Goal: Transaction & Acquisition: Purchase product/service

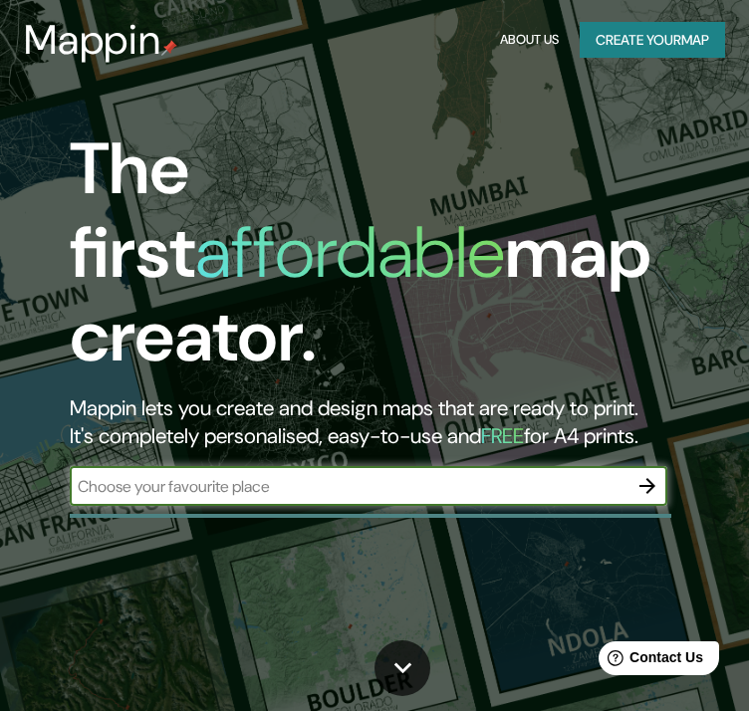
click at [197, 475] on input "text" at bounding box center [349, 486] width 558 height 23
type input "casa N, piura"
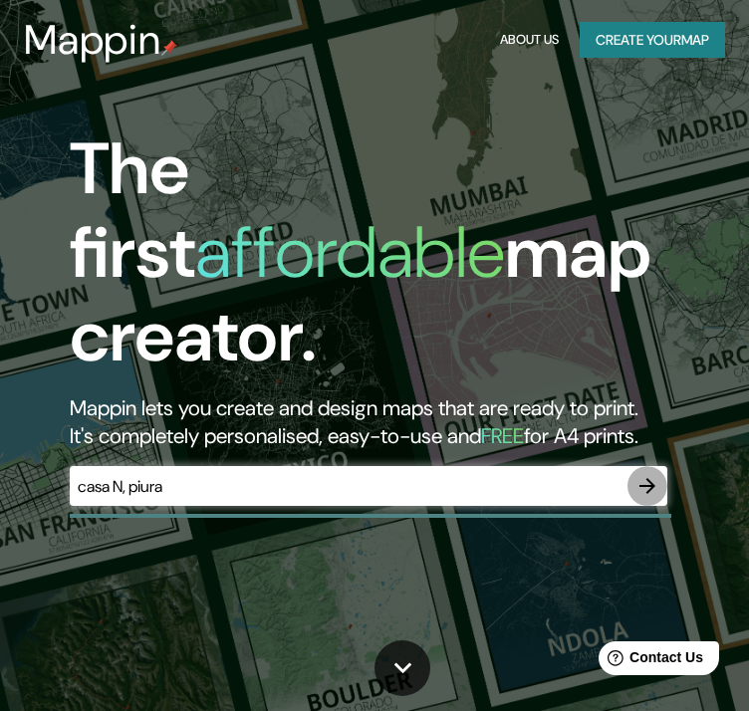
click at [635, 474] on icon "button" at bounding box center [647, 486] width 24 height 24
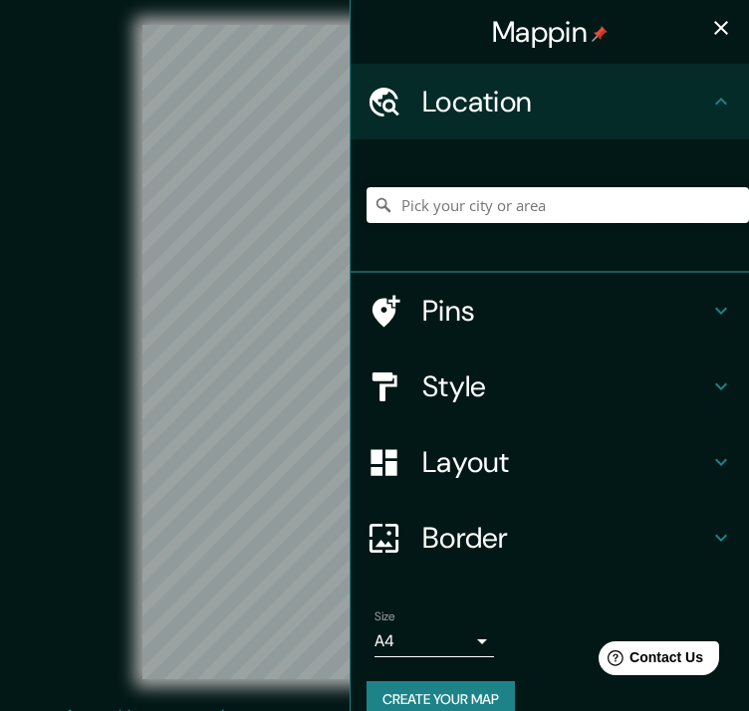
click at [498, 211] on input "Pick your city or area" at bounding box center [558, 205] width 382 height 36
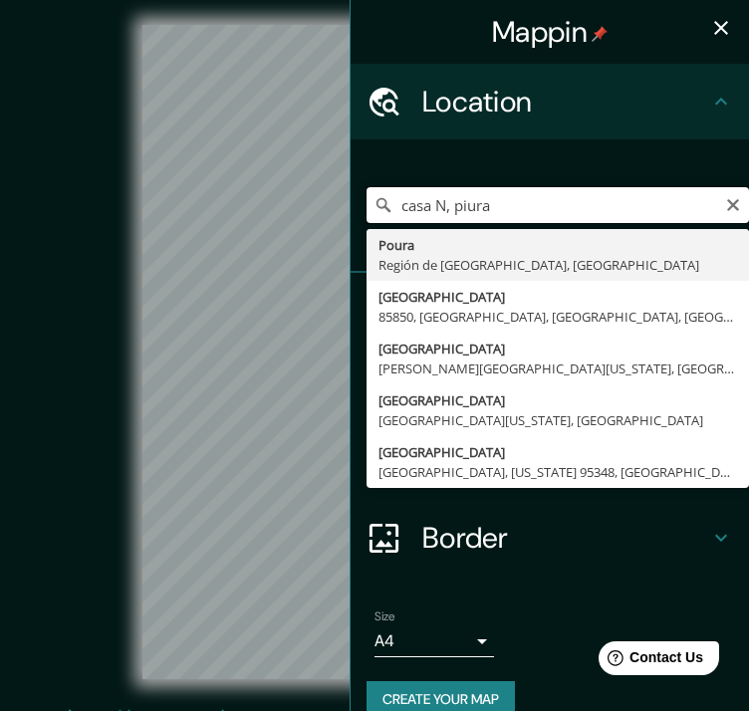
drag, startPoint x: 497, startPoint y: 212, endPoint x: 443, endPoint y: 205, distance: 54.2
click at [443, 205] on input "casa N, piura" at bounding box center [558, 205] width 382 height 36
paste input "Piura, [GEOGRAPHIC_DATA]"
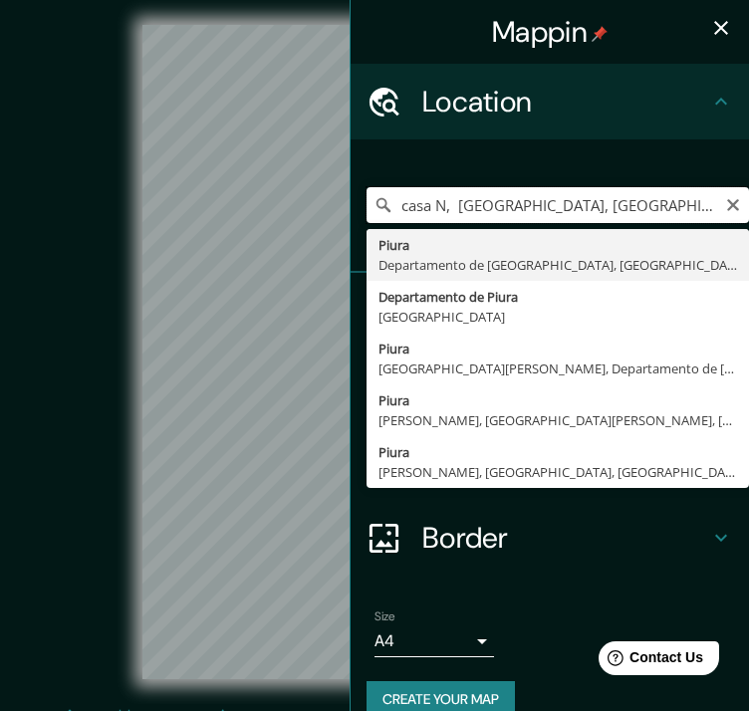
click at [435, 211] on input "casa N, [GEOGRAPHIC_DATA], [GEOGRAPHIC_DATA]" at bounding box center [558, 205] width 382 height 36
click at [444, 204] on input "casa N, [GEOGRAPHIC_DATA], [GEOGRAPHIC_DATA]" at bounding box center [558, 205] width 382 height 36
paste input "Los Ejidos"
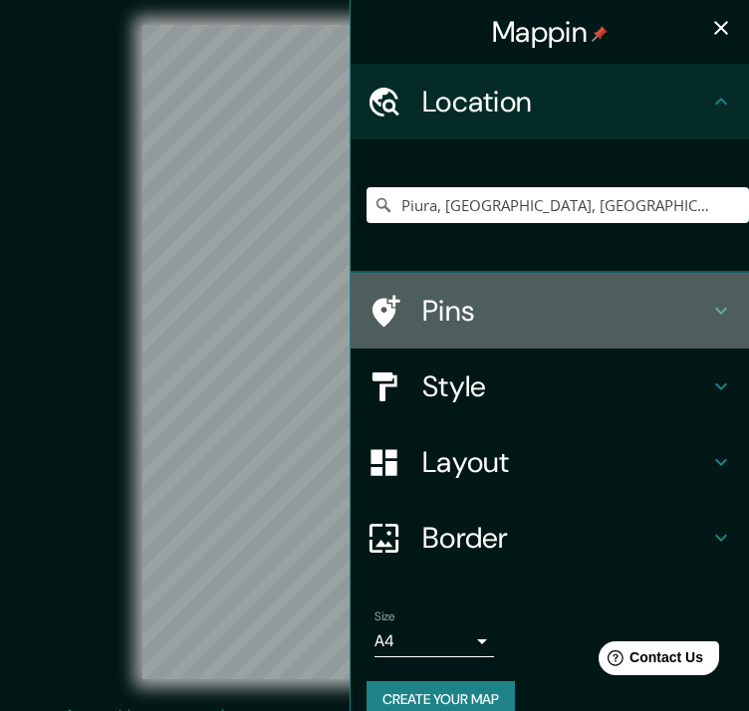
click at [515, 319] on h4 "Pins" at bounding box center [565, 311] width 287 height 36
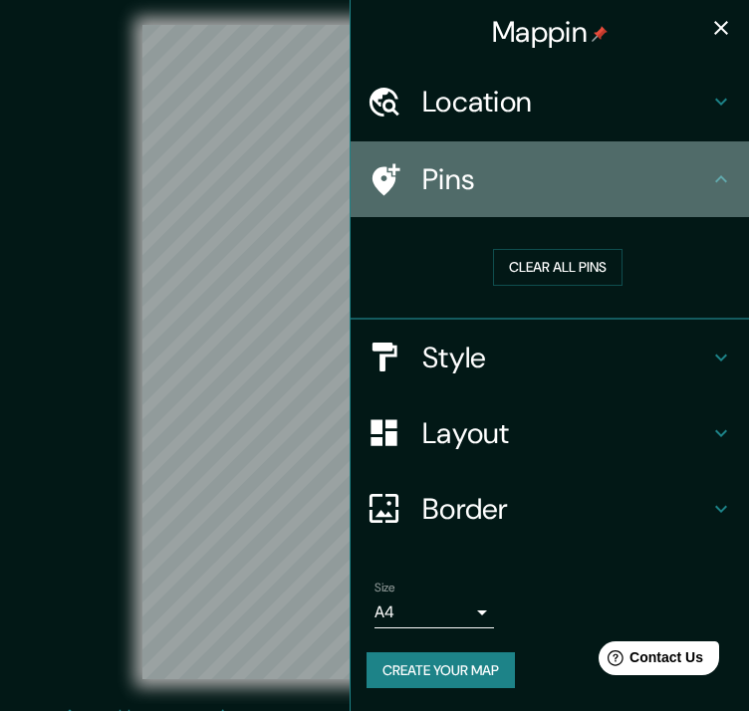
click at [613, 182] on h4 "Pins" at bounding box center [565, 179] width 287 height 36
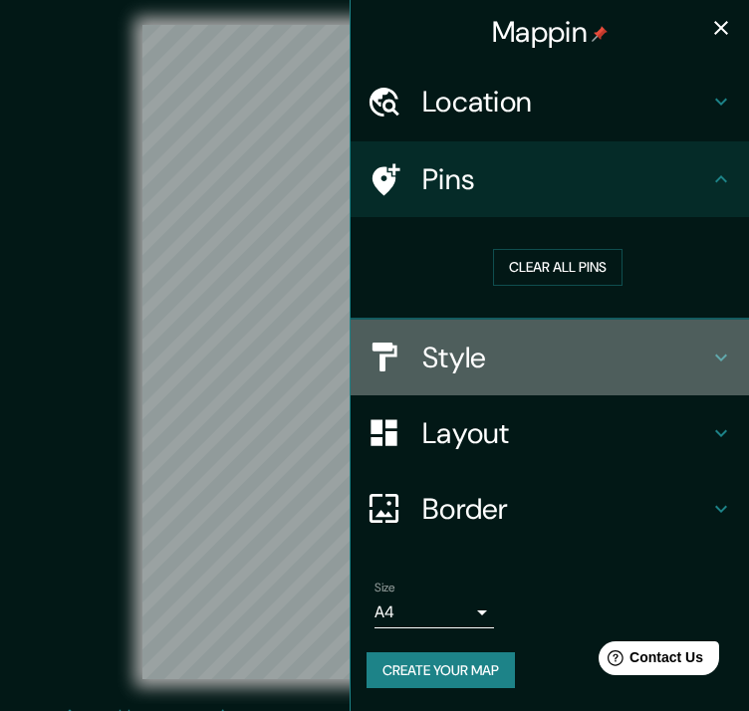
click at [543, 350] on h4 "Style" at bounding box center [565, 358] width 287 height 36
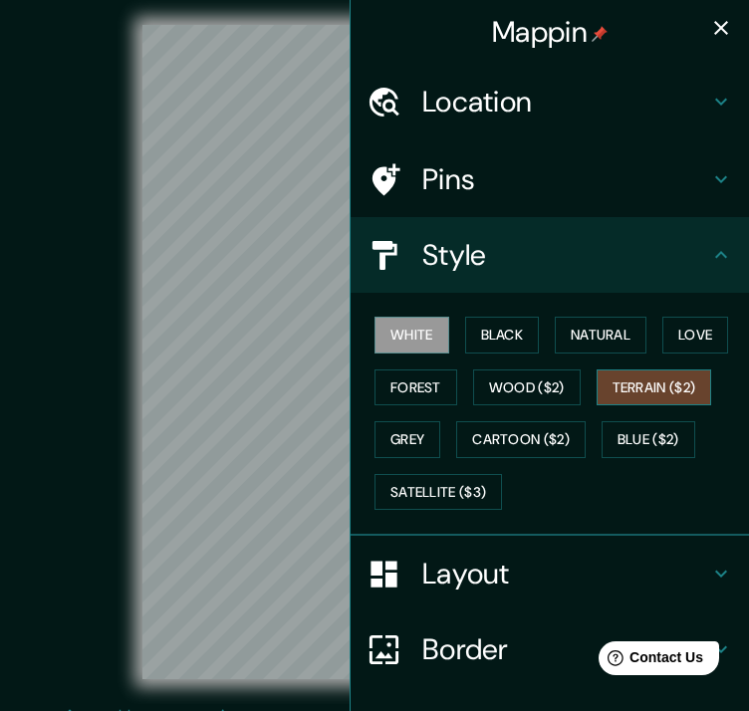
click at [650, 378] on button "Terrain ($2)" at bounding box center [655, 387] width 116 height 37
click at [6, 212] on div "© Mapbox © OpenStreetMap Improve this map" at bounding box center [375, 352] width 738 height 704
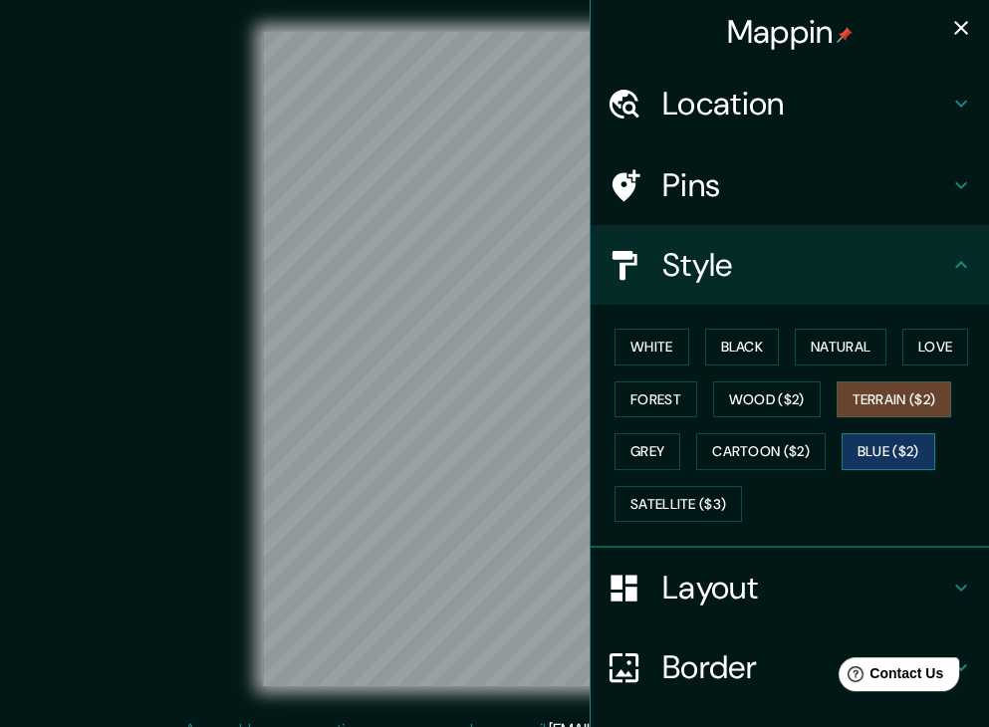
click at [887, 444] on button "Blue ($2)" at bounding box center [889, 451] width 94 height 37
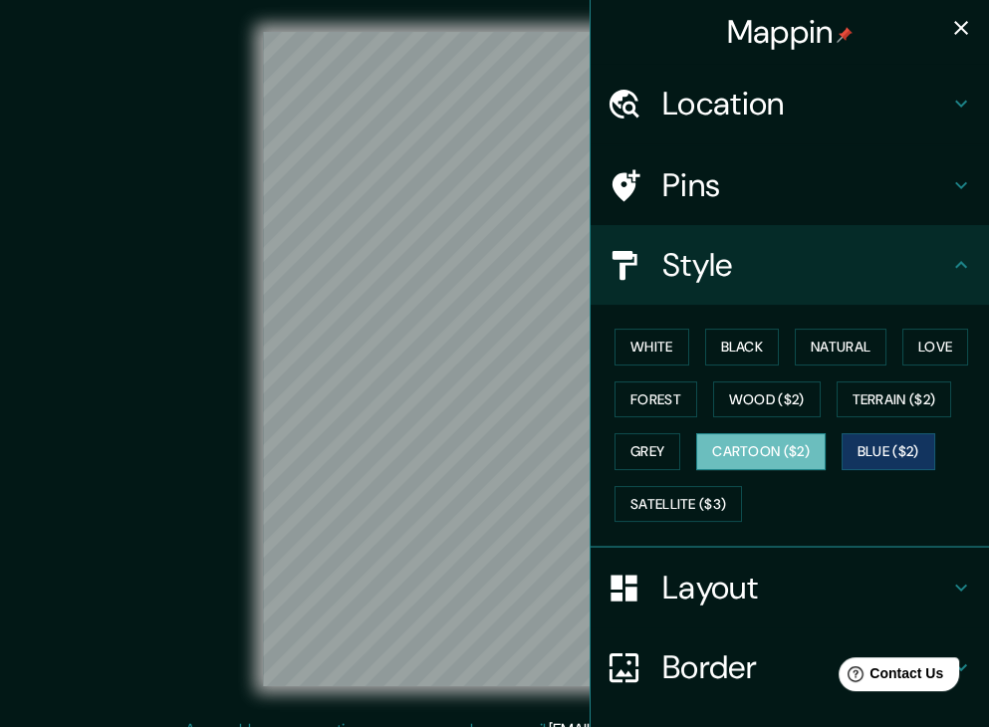
click at [796, 449] on button "Cartoon ($2)" at bounding box center [760, 451] width 129 height 37
click at [812, 106] on h4 "Location" at bounding box center [805, 104] width 287 height 40
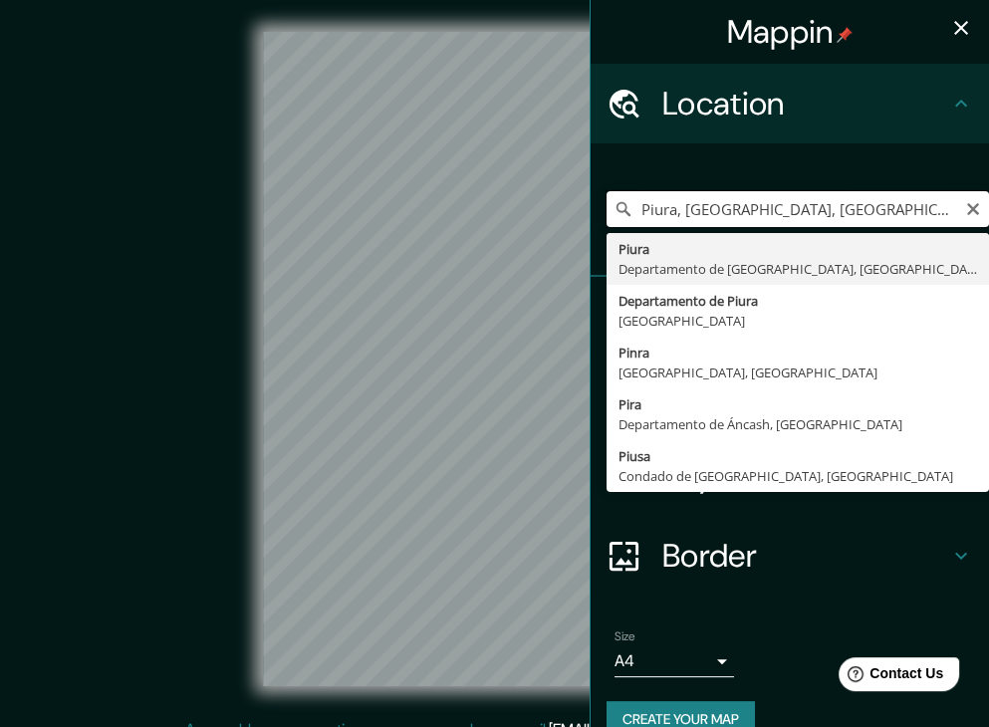
click at [664, 207] on input "Piura, [GEOGRAPHIC_DATA], [GEOGRAPHIC_DATA]" at bounding box center [798, 209] width 382 height 36
drag, startPoint x: 669, startPoint y: 208, endPoint x: 1003, endPoint y: 224, distance: 334.0
click at [989, 224] on html "Mappin Location [GEOGRAPHIC_DATA], [GEOGRAPHIC_DATA], [GEOGRAPHIC_DATA] [GEOGRA…" at bounding box center [494, 363] width 989 height 727
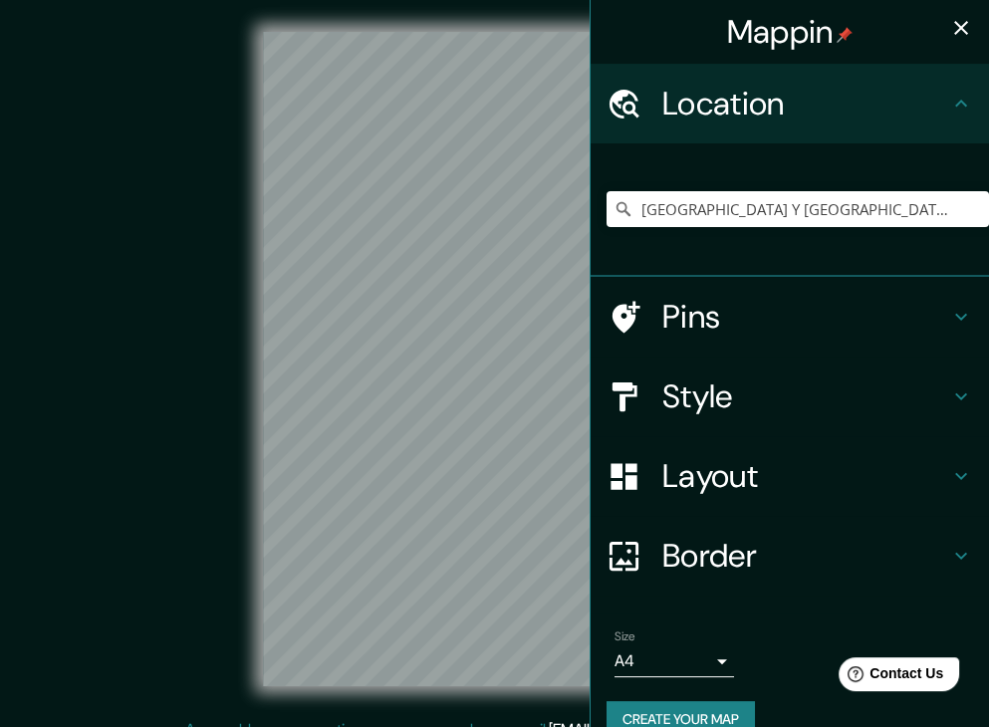
click at [219, 188] on div "© Mapbox © OpenStreetMap Improve this map" at bounding box center [495, 359] width 890 height 654
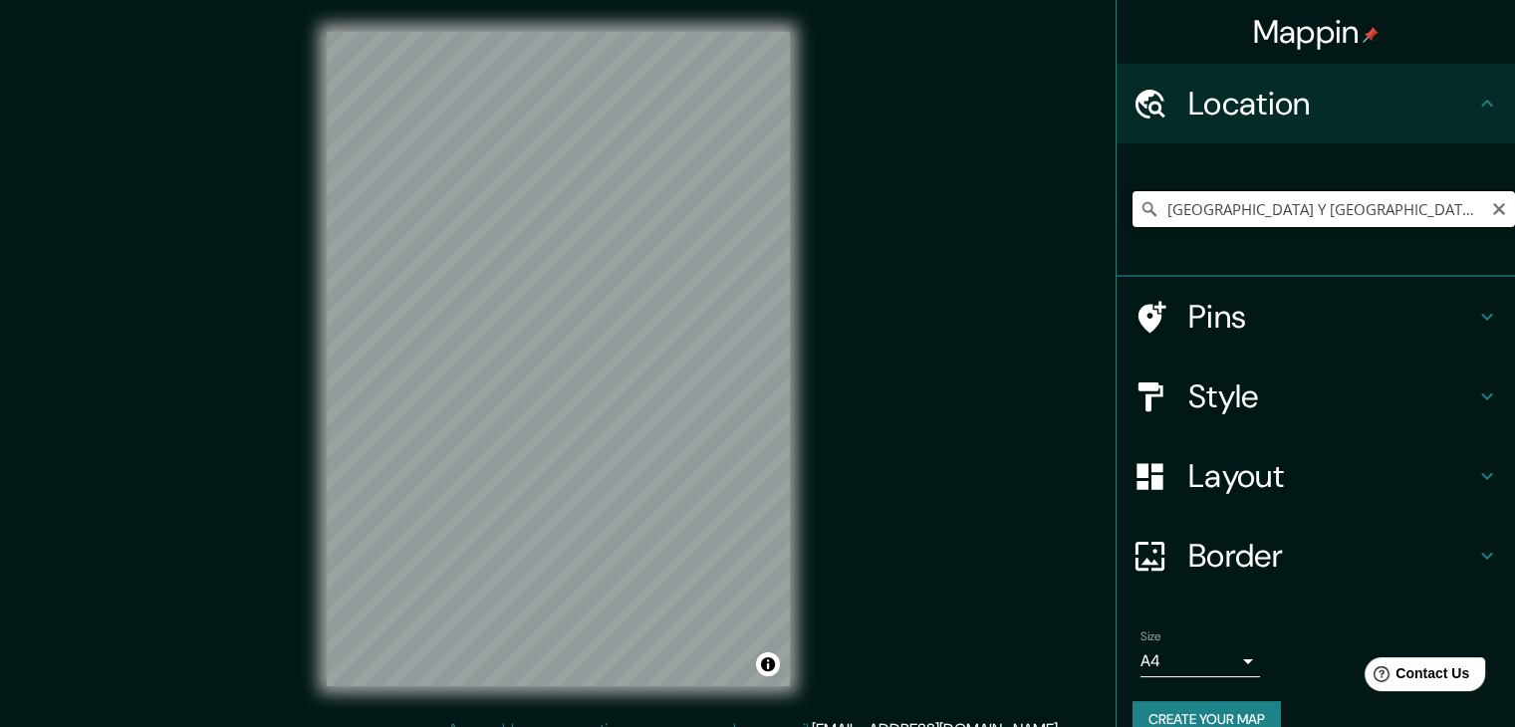
click at [1208, 205] on input "[GEOGRAPHIC_DATA] Y [GEOGRAPHIC_DATA], [GEOGRAPHIC_DATA], [GEOGRAPHIC_DATA][DAT…" at bounding box center [1323, 209] width 382 height 36
paste input "Se ubica en [GEOGRAPHIC_DATA], [GEOGRAPHIC_DATA], [GEOGRAPHIC_DATA] según un do…"
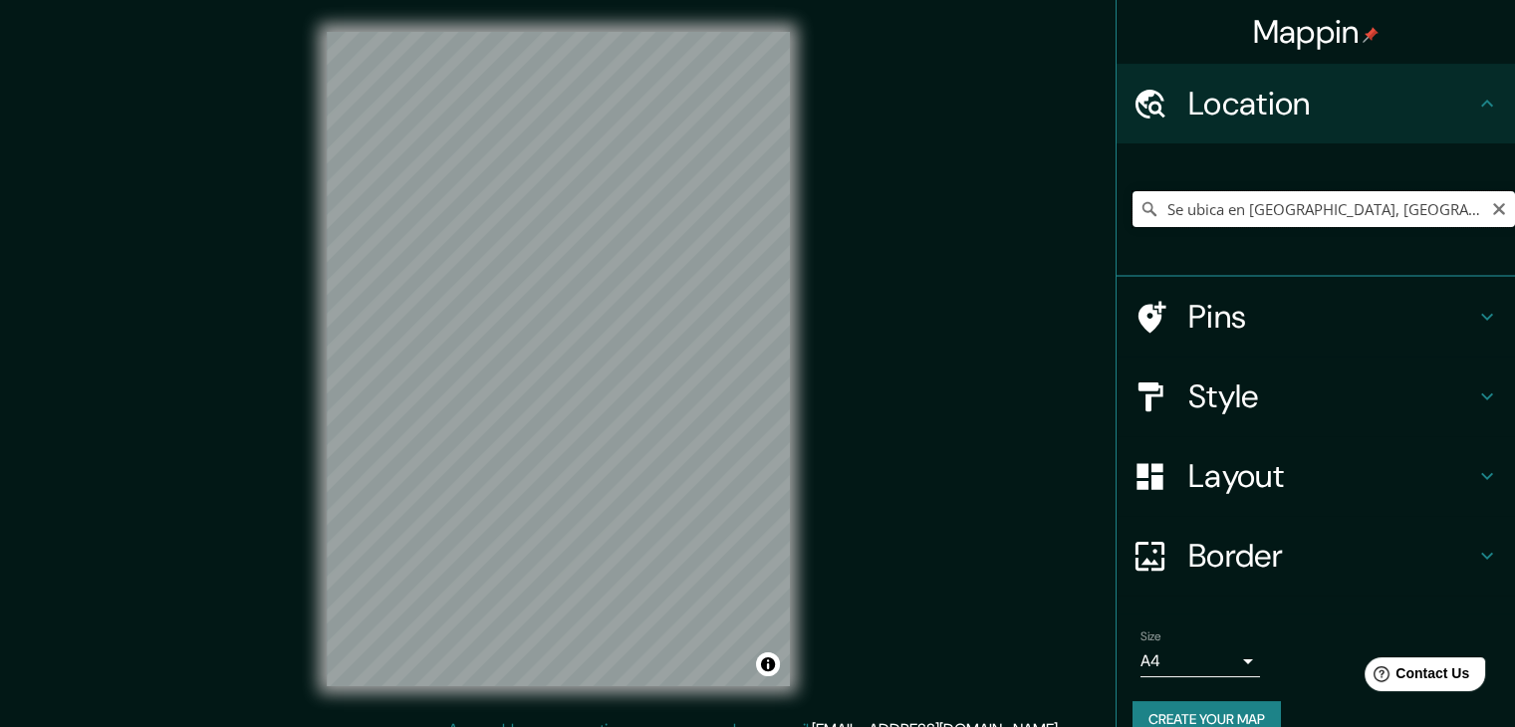
scroll to position [0, 748]
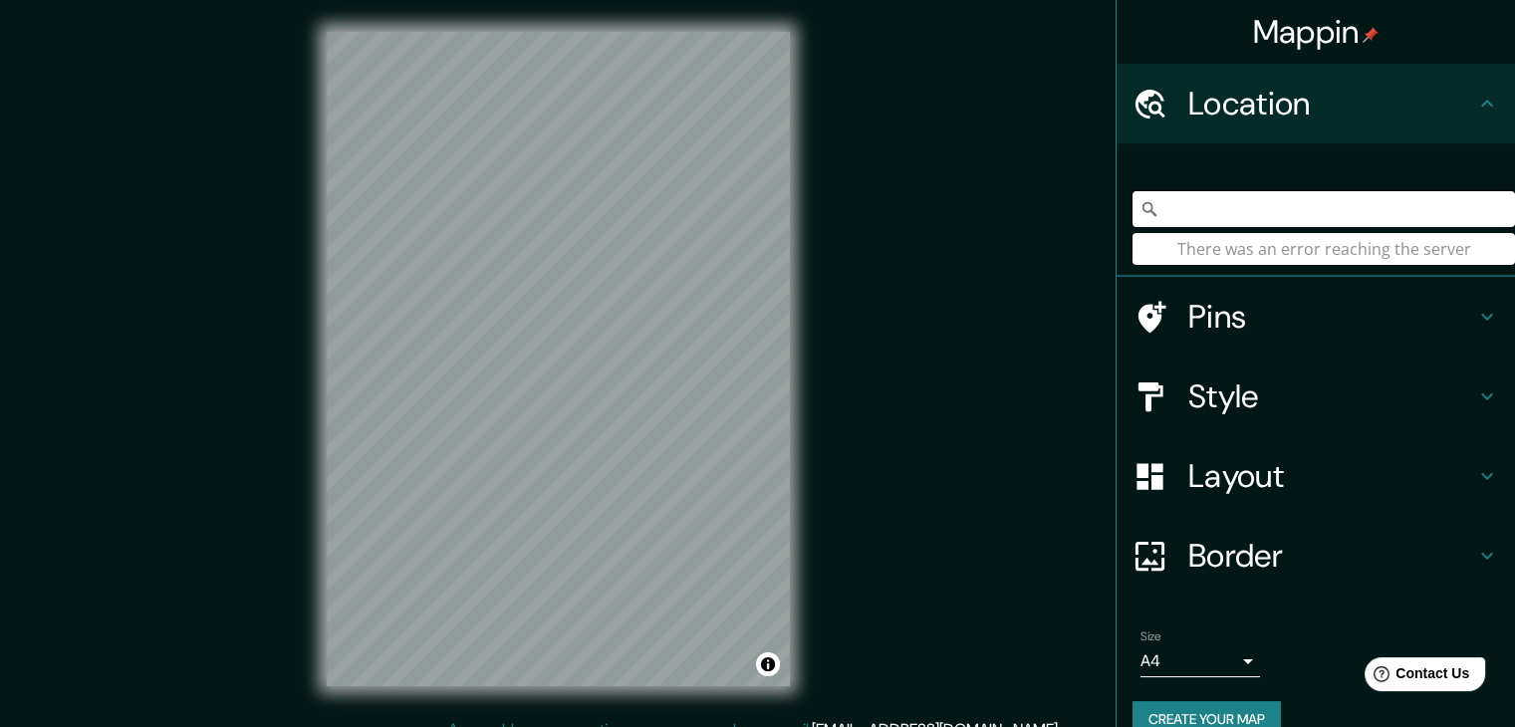
click at [1165, 205] on input "Se ubica en [GEOGRAPHIC_DATA], [GEOGRAPHIC_DATA], [GEOGRAPHIC_DATA] según un do…" at bounding box center [1323, 209] width 382 height 36
drag, startPoint x: 1165, startPoint y: 205, endPoint x: 1022, endPoint y: 214, distance: 143.7
click at [1022, 214] on div "Mappin Location Se ubica en [GEOGRAPHIC_DATA], [GEOGRAPHIC_DATA], [GEOGRAPHIC_D…" at bounding box center [757, 375] width 1515 height 750
click at [1368, 201] on input "Se ubica en [GEOGRAPHIC_DATA], [GEOGRAPHIC_DATA], [GEOGRAPHIC_DATA] según un do…" at bounding box center [1323, 209] width 382 height 36
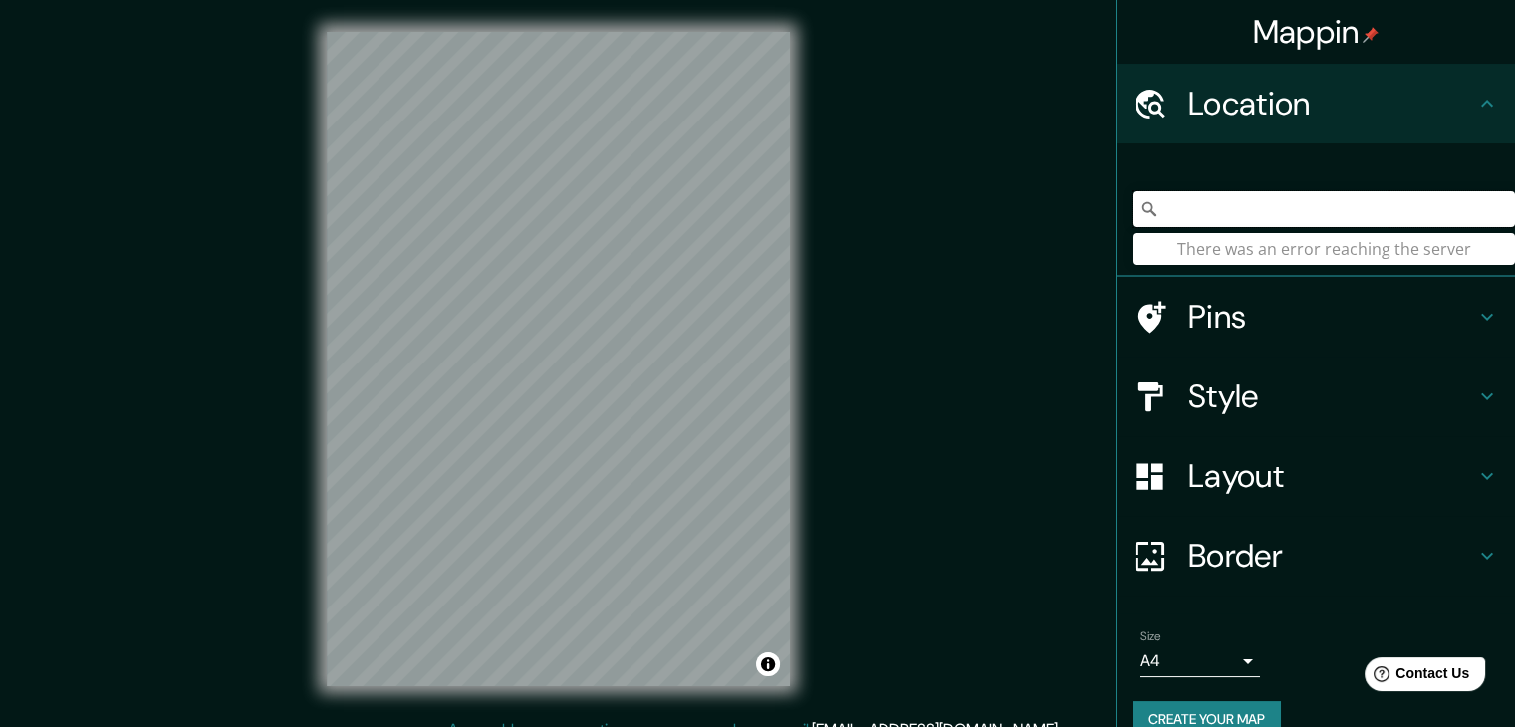
scroll to position [0, 748]
drag, startPoint x: 1391, startPoint y: 209, endPoint x: 1168, endPoint y: 224, distance: 223.6
click at [1168, 224] on input "Se ubica en [GEOGRAPHIC_DATA], [GEOGRAPHIC_DATA], [GEOGRAPHIC_DATA] según un do…" at bounding box center [1323, 209] width 382 height 36
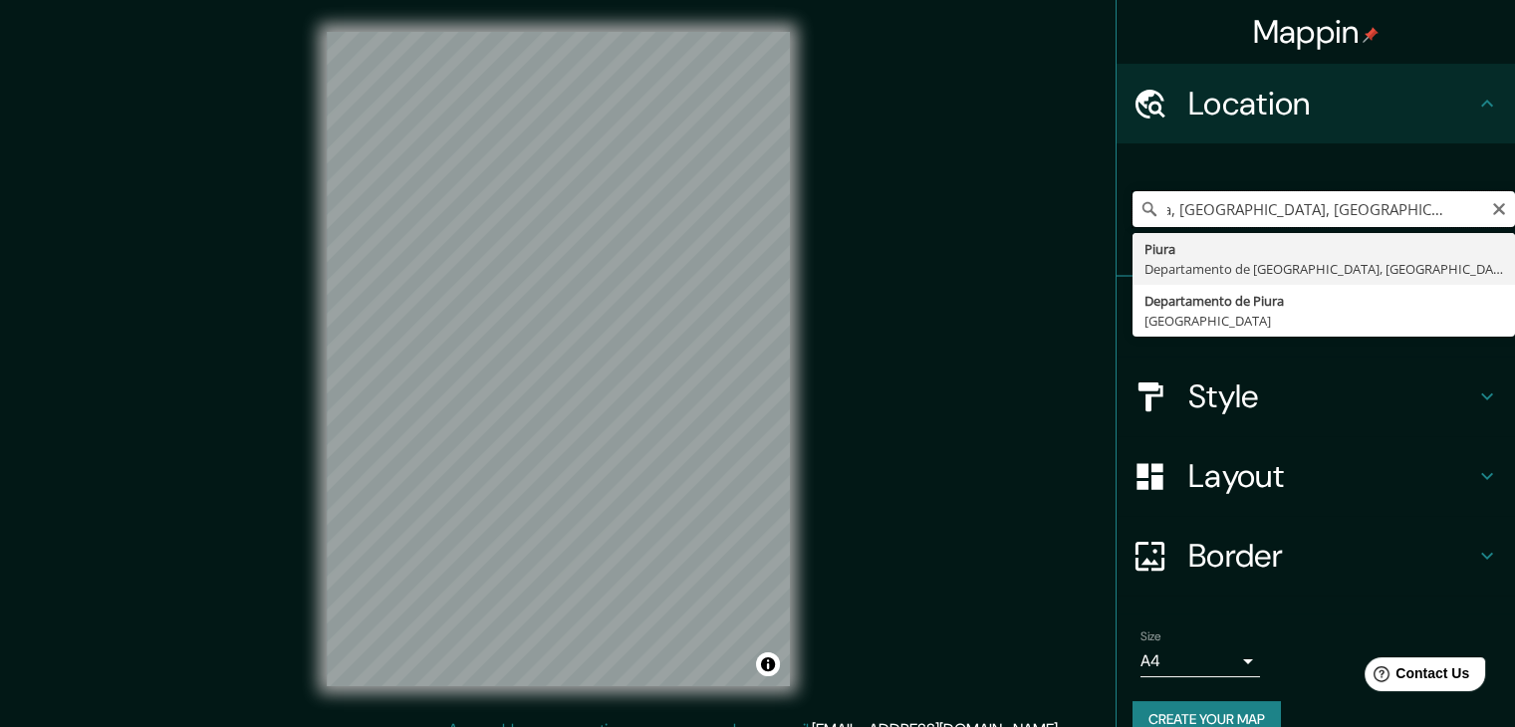
scroll to position [0, 0]
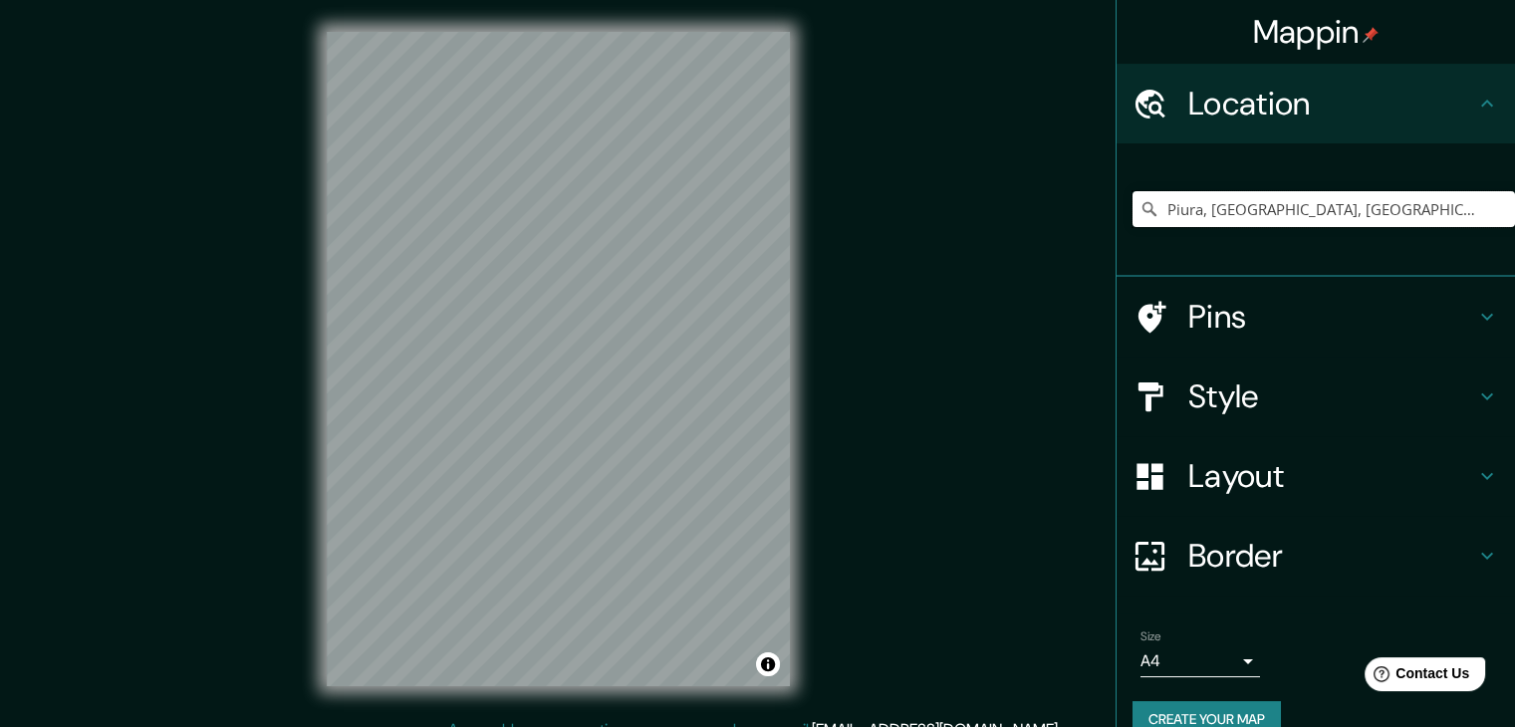
type input "Piura, [GEOGRAPHIC_DATA], [GEOGRAPHIC_DATA]"
